Goal: Task Accomplishment & Management: Use online tool/utility

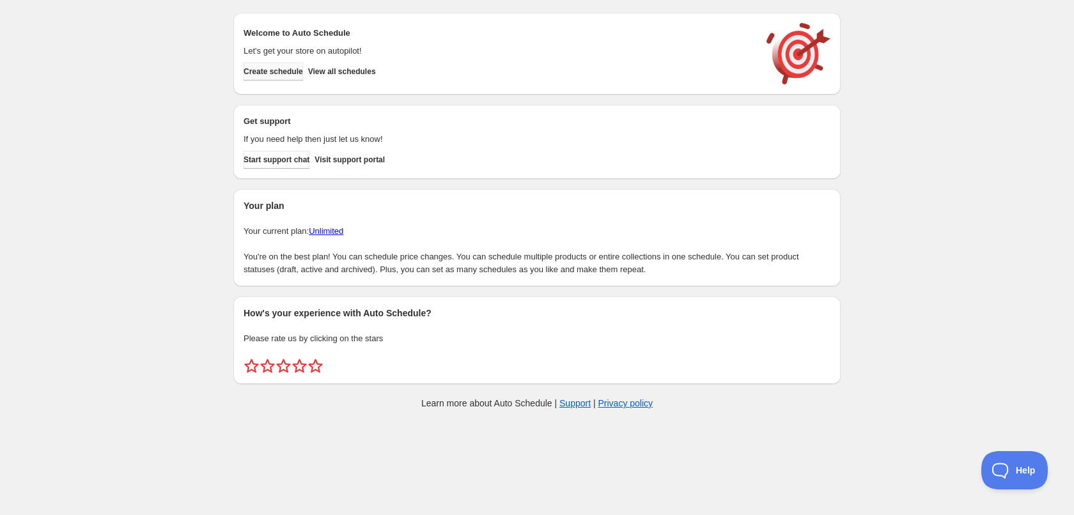
click at [282, 75] on span "Create schedule" at bounding box center [272, 71] width 59 height 10
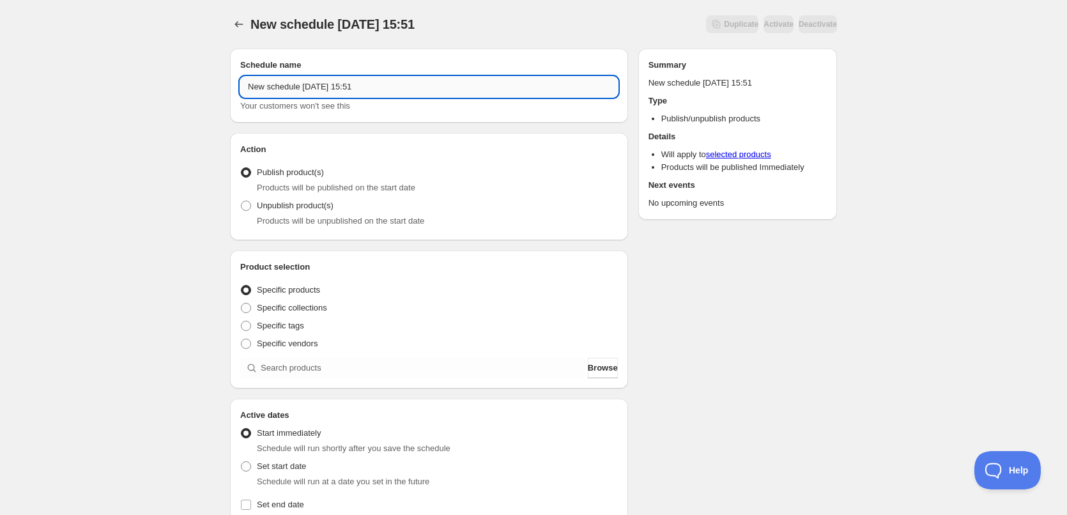
click at [386, 85] on input "New schedule [DATE] 15:51" at bounding box center [429, 87] width 378 height 20
type input "[DATE]"
click at [181, 162] on div "[DATE]. This page is ready [DATE] Duplicate Activate Deactivate More actions Du…" at bounding box center [533, 487] width 1067 height 974
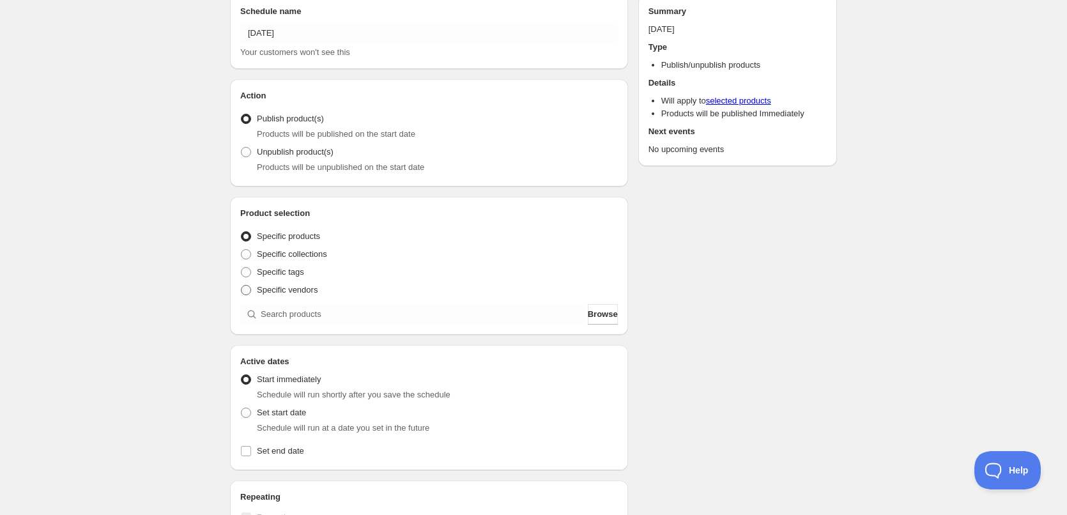
scroll to position [64, 0]
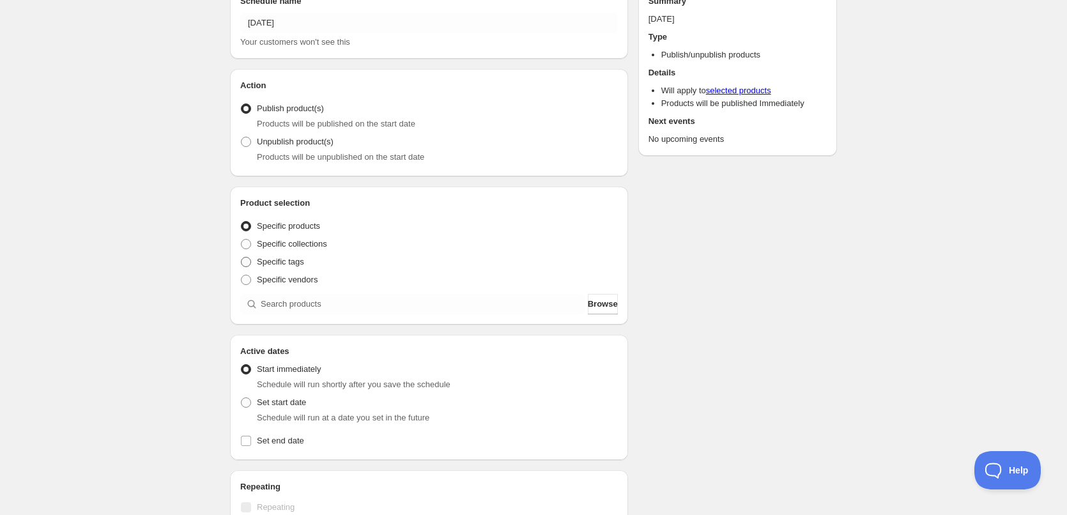
click at [292, 262] on span "Specific tags" at bounding box center [280, 262] width 47 height 10
click at [242, 258] on input "Specific tags" at bounding box center [241, 257] width 1 height 1
radio input "true"
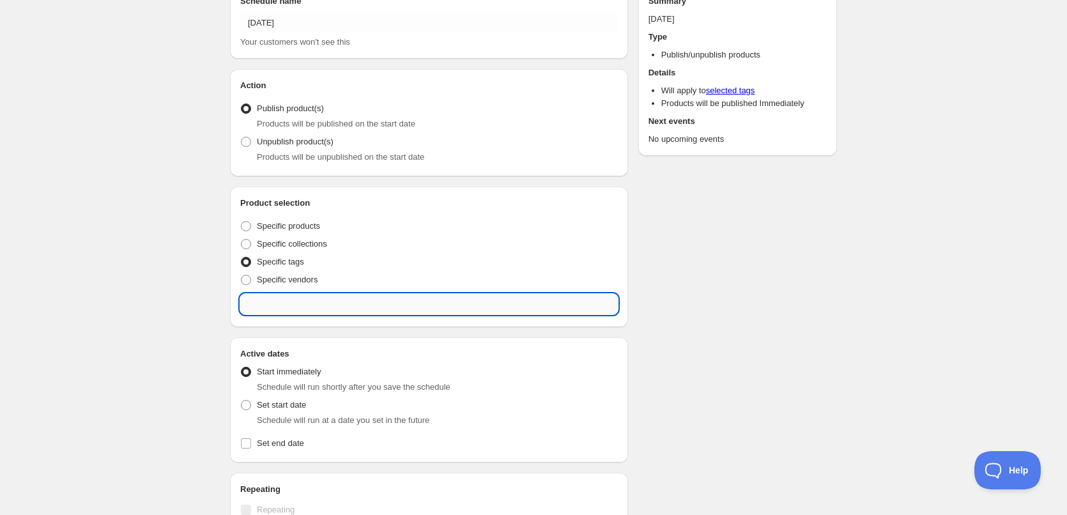
click at [401, 302] on input "text" at bounding box center [429, 304] width 378 height 20
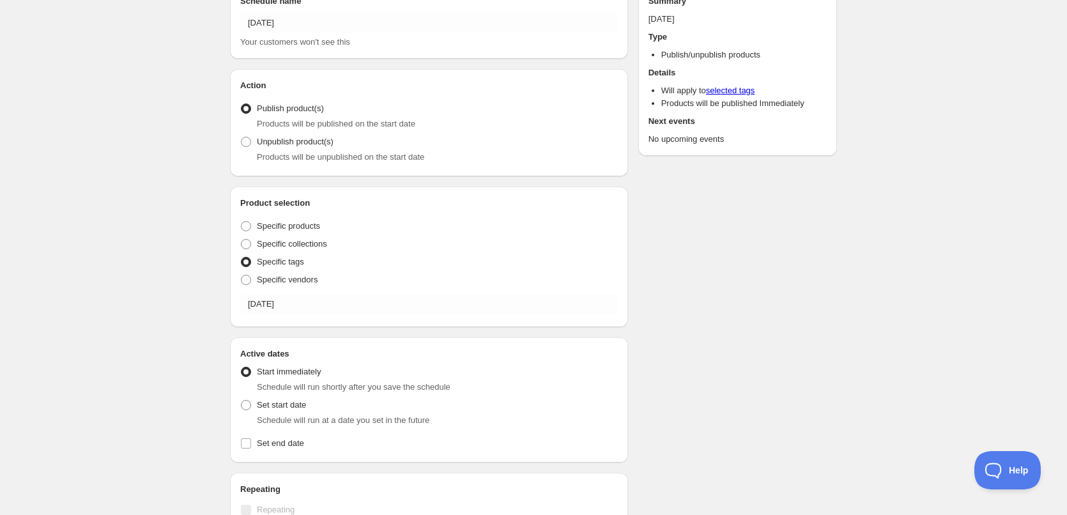
click at [109, 307] on div "[DATE]. This page is ready [DATE] Duplicate Activate Deactivate More actions Du…" at bounding box center [533, 424] width 1067 height 976
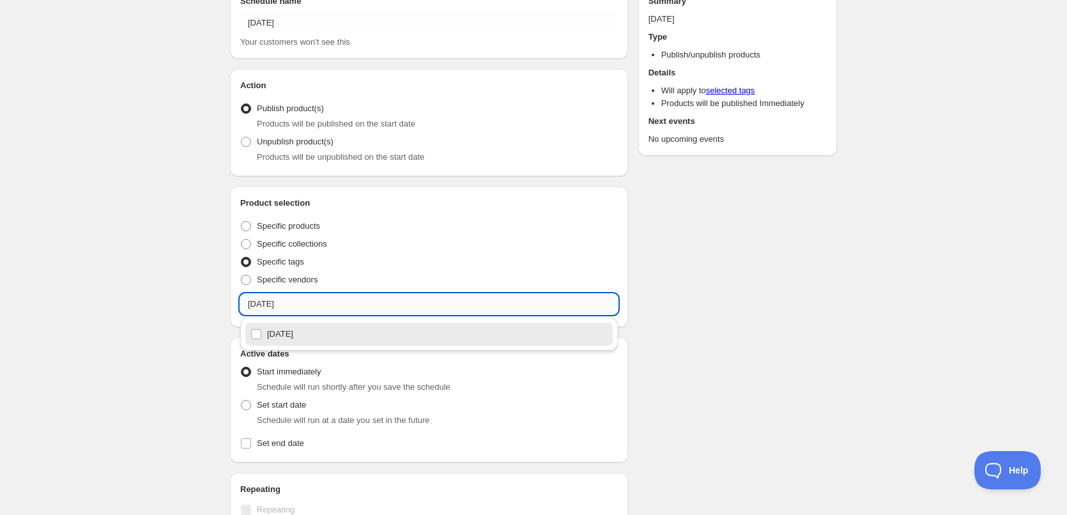
click at [293, 311] on input "[DATE]" at bounding box center [429, 304] width 378 height 20
click at [442, 343] on div "[DATE]" at bounding box center [428, 334] width 367 height 23
type input "[DATE]"
checkbox input "true"
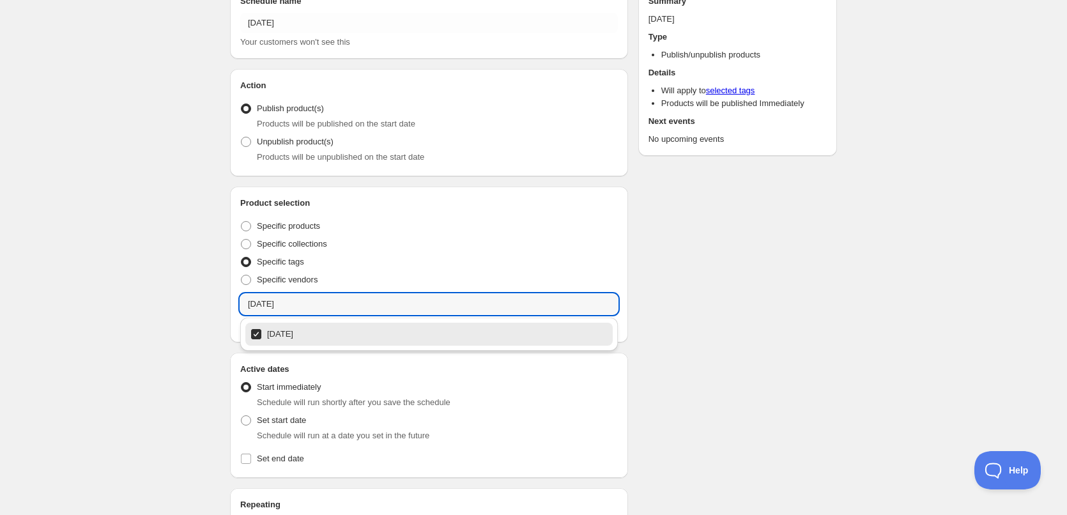
click at [771, 335] on div "Schedule name [DATE] Your customers won't see this Action Action Publish produc…" at bounding box center [528, 438] width 617 height 928
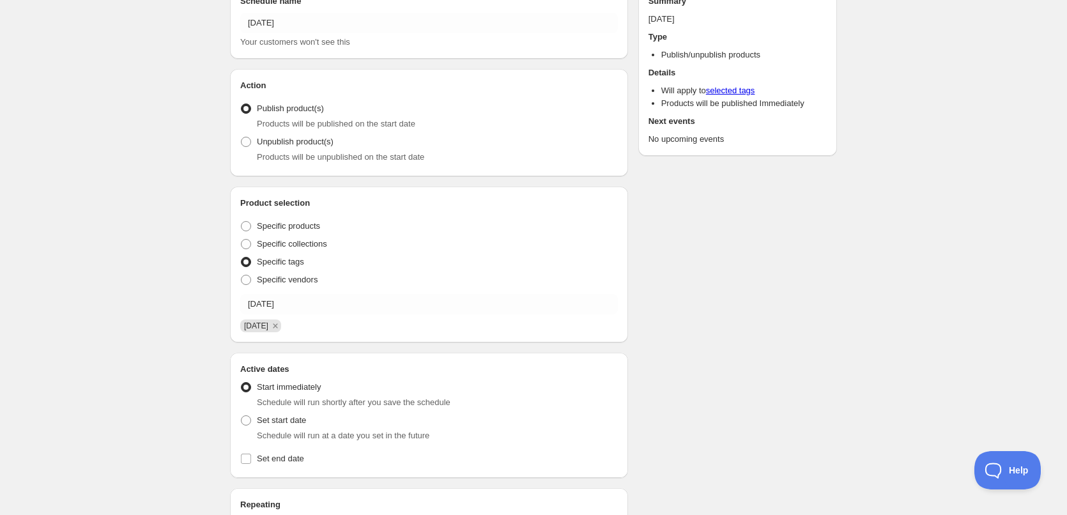
scroll to position [320, 0]
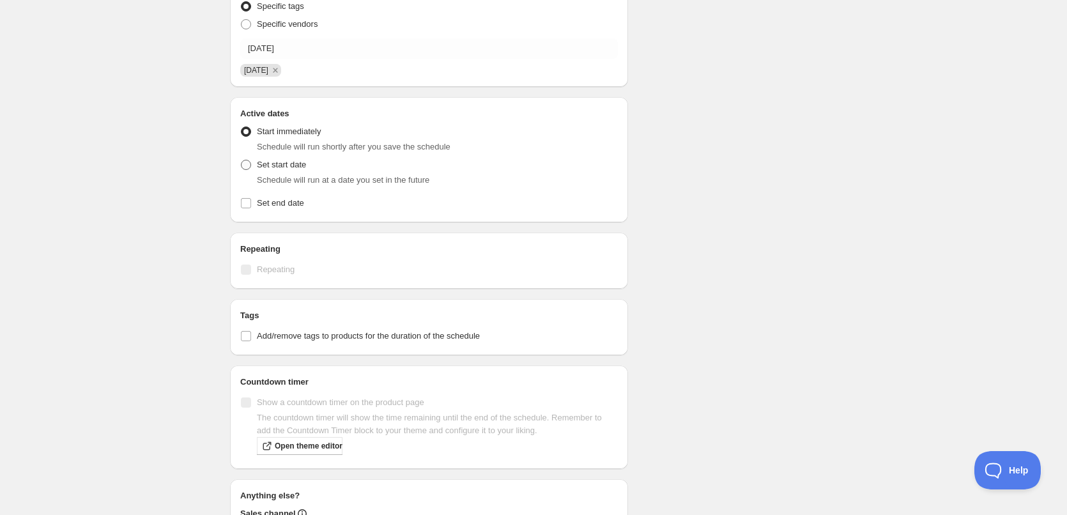
click at [260, 162] on span "Set start date" at bounding box center [281, 165] width 49 height 10
click at [242, 160] on input "Set start date" at bounding box center [241, 160] width 1 height 1
radio input "true"
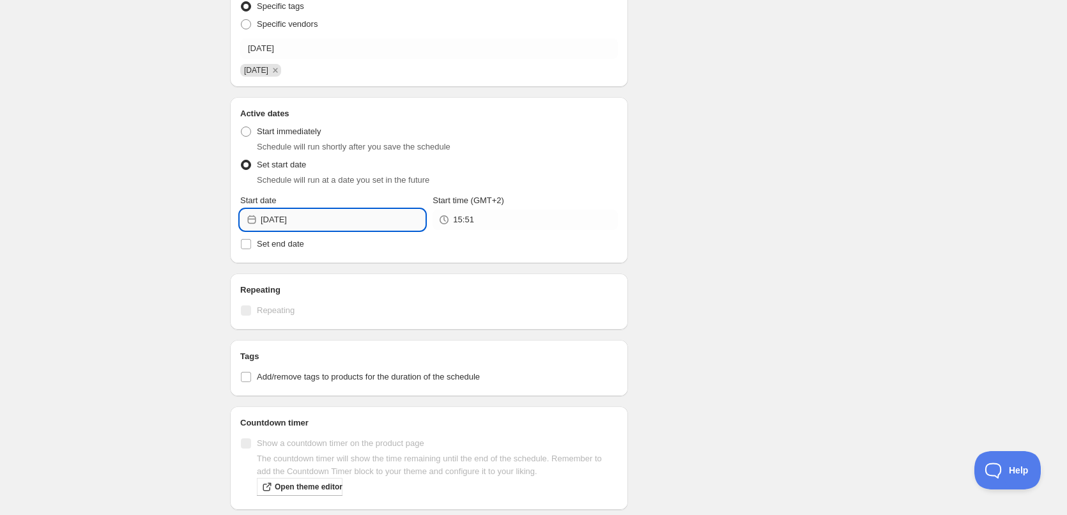
click at [313, 215] on input "[DATE]" at bounding box center [343, 220] width 164 height 20
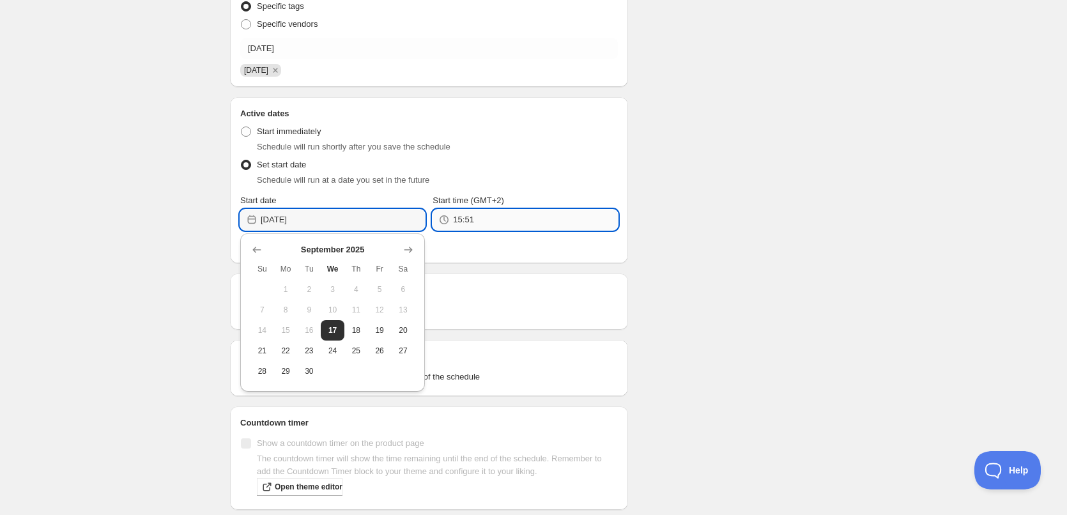
click at [477, 221] on input "15:51" at bounding box center [535, 220] width 164 height 20
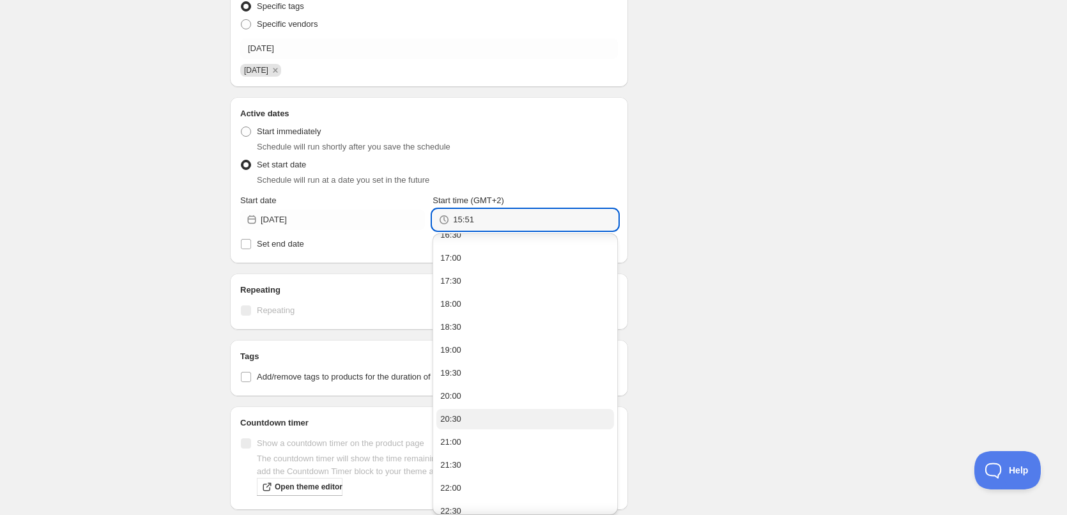
scroll to position [114, 0]
click at [469, 433] on button "22:00" at bounding box center [524, 432] width 177 height 20
type input "22:00"
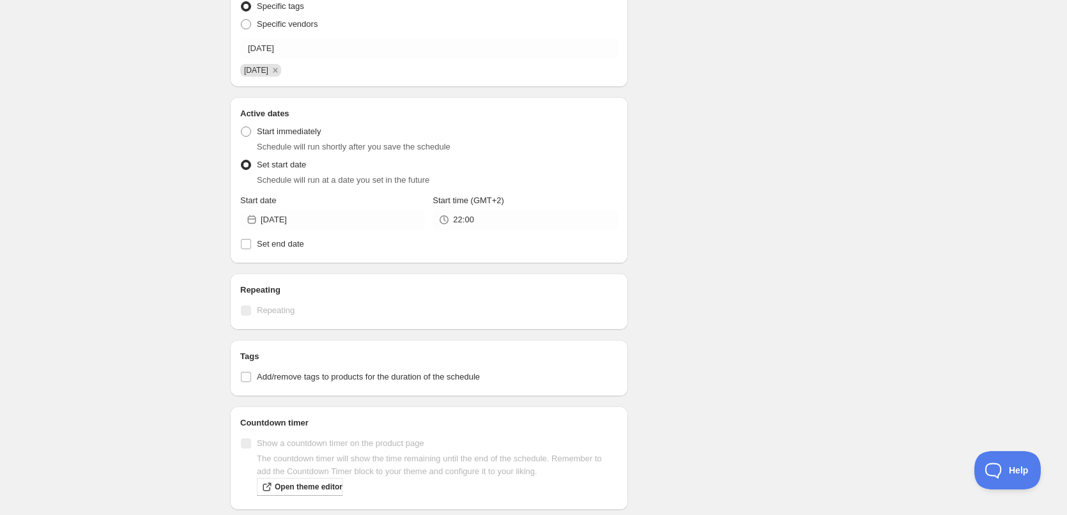
click at [726, 266] on div "Schedule name [DATE] Your customers won't see this Action Action Publish produc…" at bounding box center [528, 203] width 617 height 969
click at [275, 241] on span "Set end date" at bounding box center [280, 244] width 47 height 10
click at [251, 241] on input "Set end date" at bounding box center [246, 244] width 10 height 10
checkbox input "true"
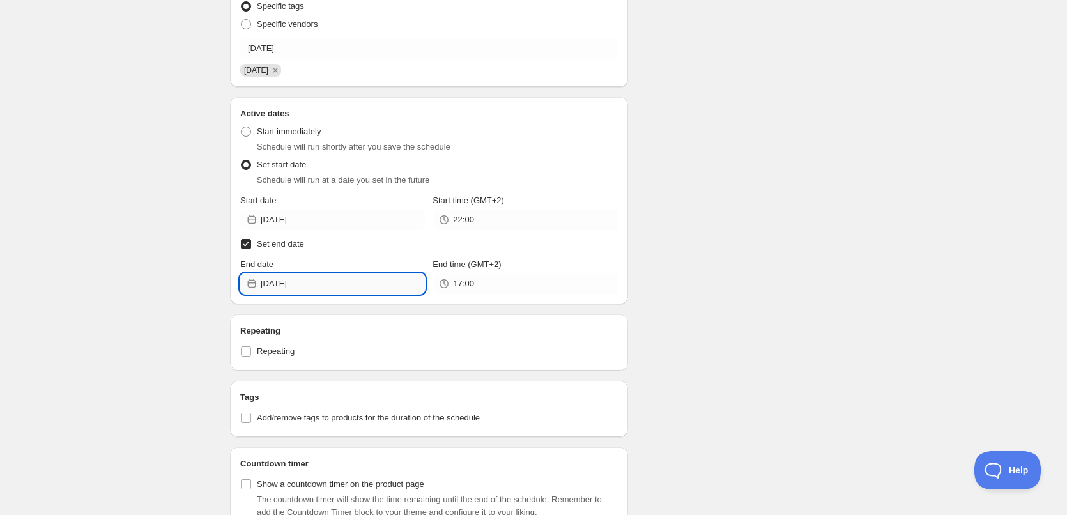
click at [337, 286] on input "[DATE]" at bounding box center [343, 283] width 164 height 20
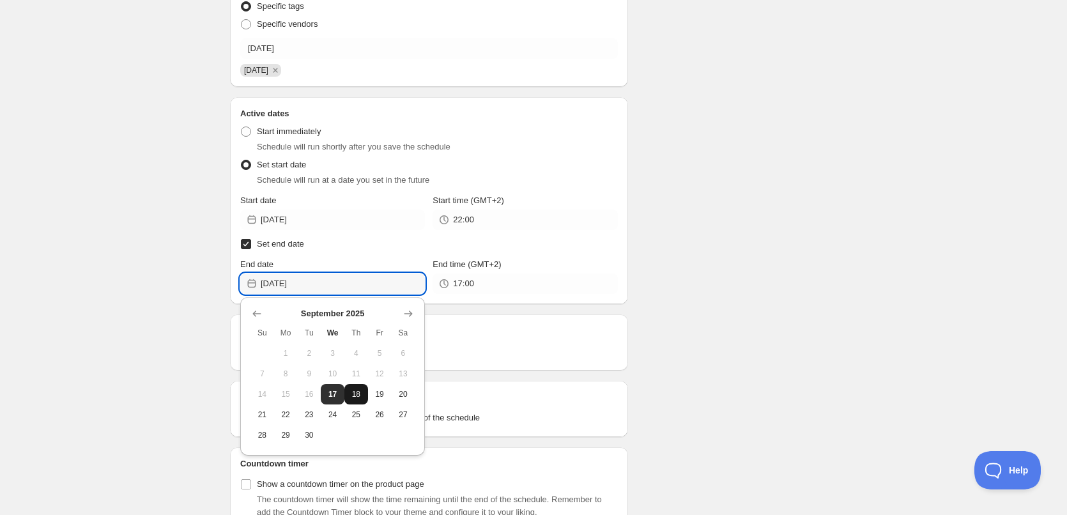
click at [354, 387] on button "18" at bounding box center [356, 394] width 24 height 20
type input "[DATE]"
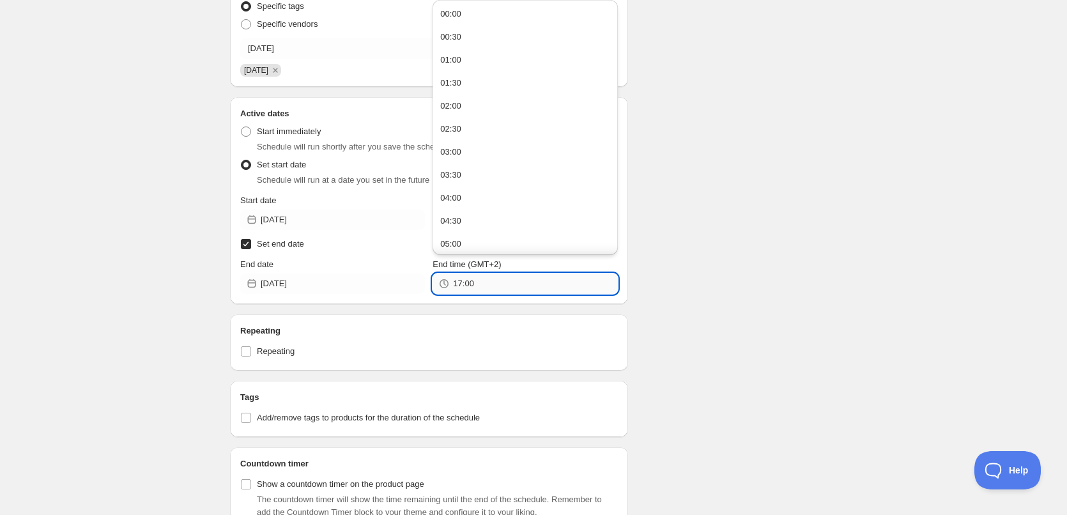
click at [492, 288] on input "17:00" at bounding box center [535, 283] width 164 height 20
click at [482, 174] on button "22:00" at bounding box center [524, 172] width 177 height 20
click at [468, 282] on input "22:00" at bounding box center [535, 283] width 164 height 20
type input "22:10"
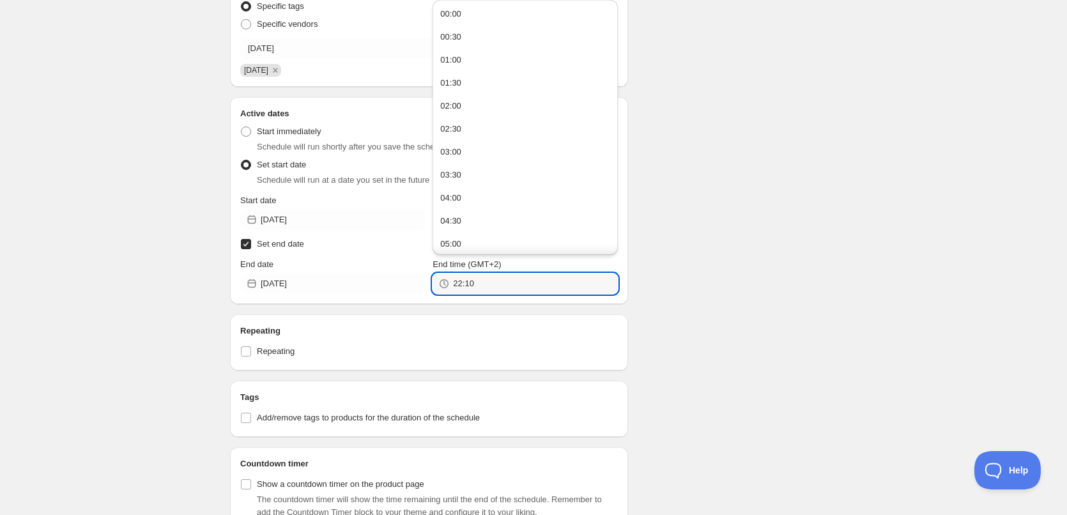
click at [728, 305] on div "Schedule name [DATE] Your customers won't see this Action Action Publish produc…" at bounding box center [528, 254] width 617 height 1071
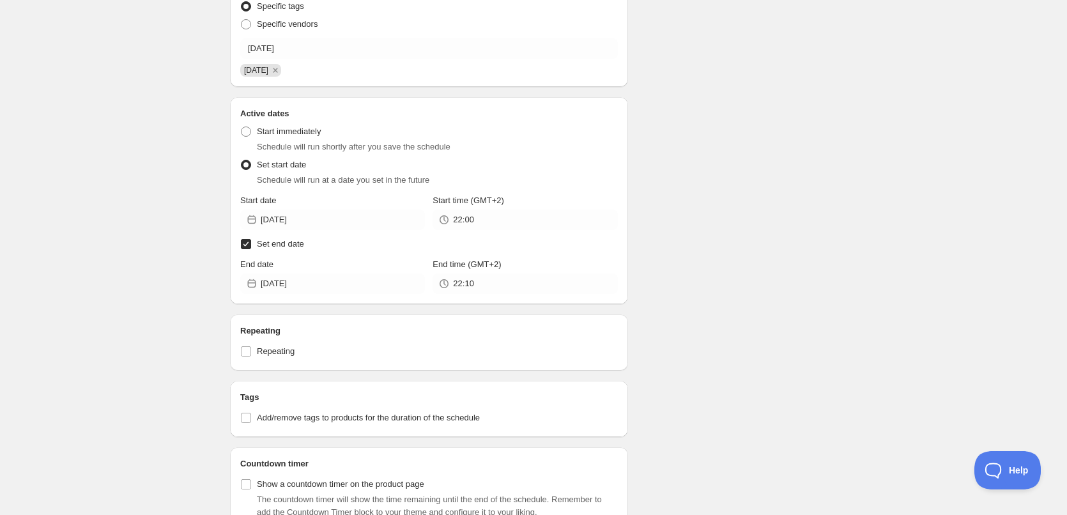
scroll to position [619, 0]
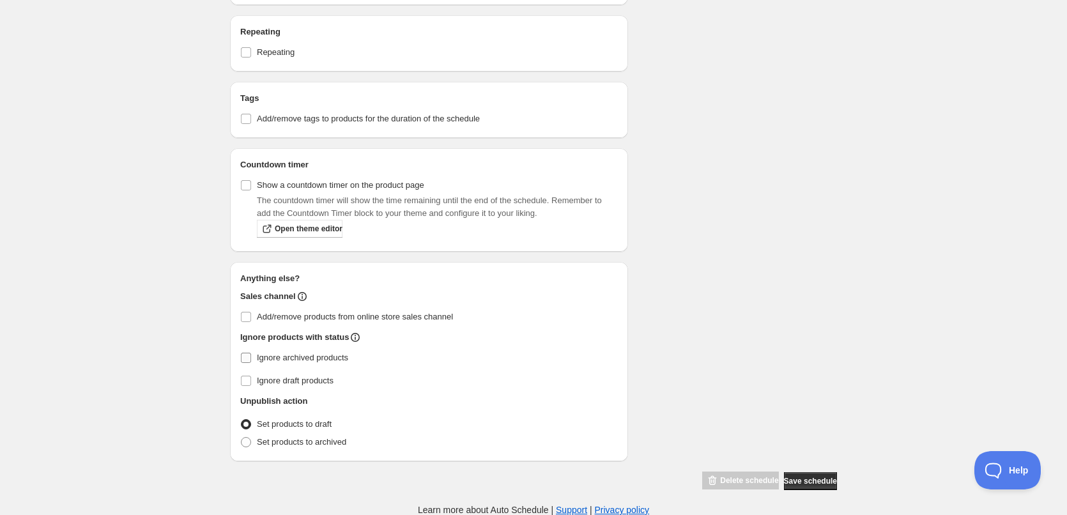
click at [246, 357] on input "Ignore archived products" at bounding box center [246, 358] width 10 height 10
checkbox input "true"
click at [247, 445] on span at bounding box center [246, 442] width 10 height 10
click at [242, 438] on input "Set products to archived" at bounding box center [241, 437] width 1 height 1
radio input "true"
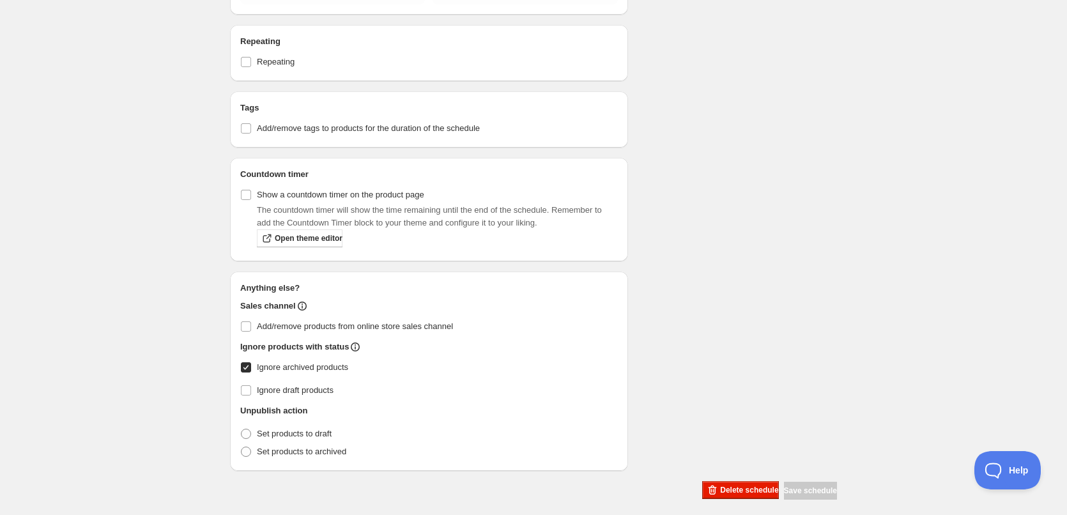
scroll to position [544, 0]
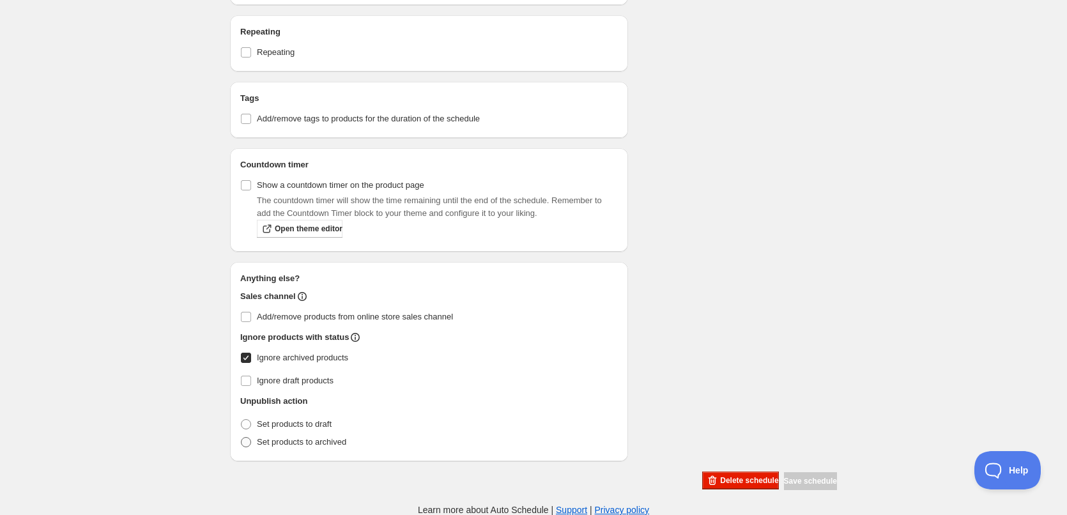
click at [242, 443] on span at bounding box center [246, 442] width 10 height 10
click at [242, 438] on input "Set products to archived" at bounding box center [241, 437] width 1 height 1
radio input "true"
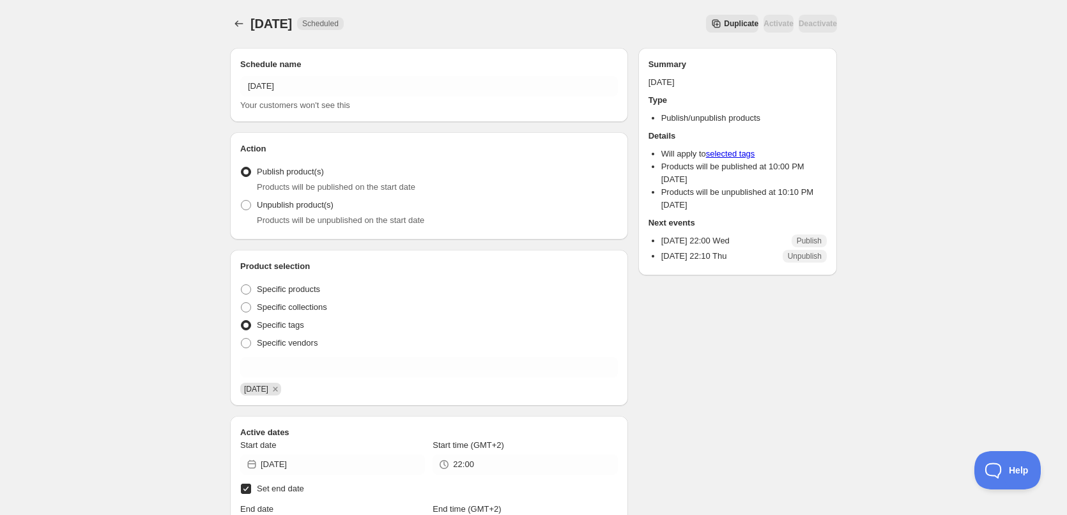
scroll to position [0, 0]
click at [235, 24] on icon "Schedules" at bounding box center [239, 24] width 13 height 13
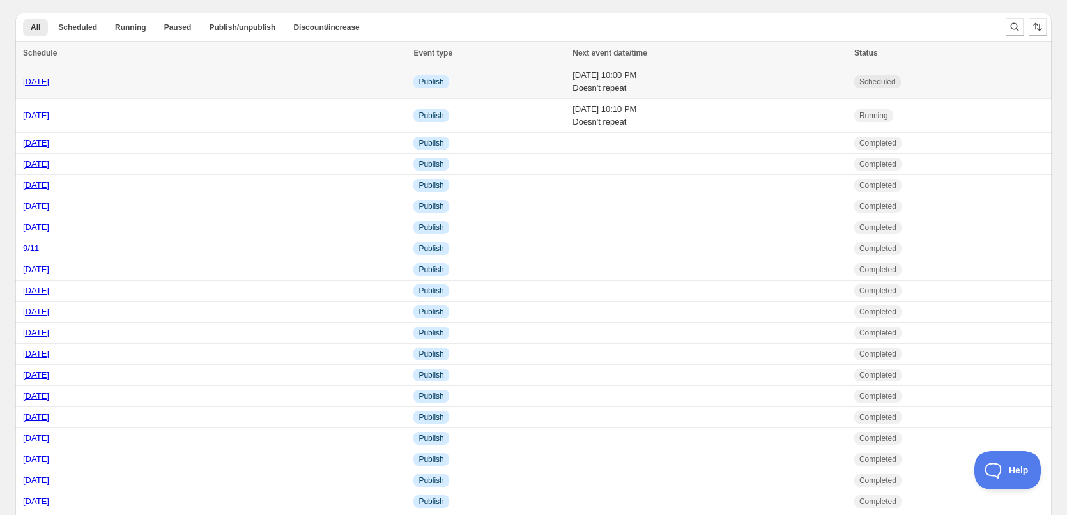
click at [765, 84] on td "[DATE] 10:00 PM Doesn't repeat" at bounding box center [710, 82] width 282 height 34
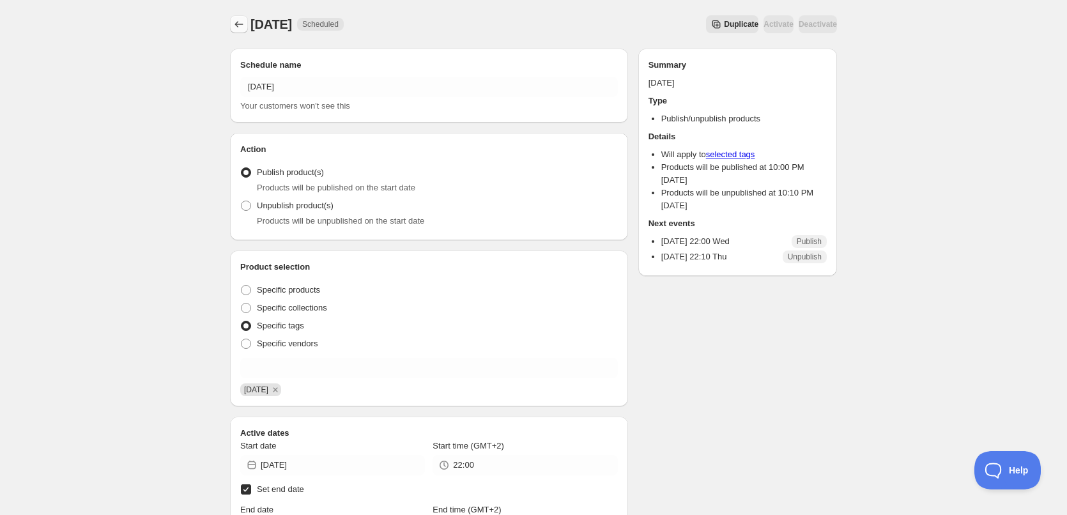
click at [235, 27] on icon "Schedules" at bounding box center [239, 24] width 13 height 13
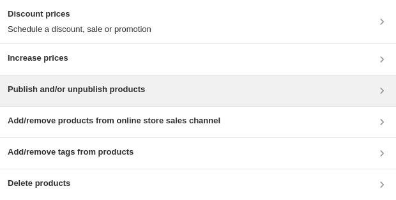
click at [76, 95] on h3 "Publish and/or unpublish products" at bounding box center [76, 89] width 137 height 13
